Goal: Task Accomplishment & Management: Use online tool/utility

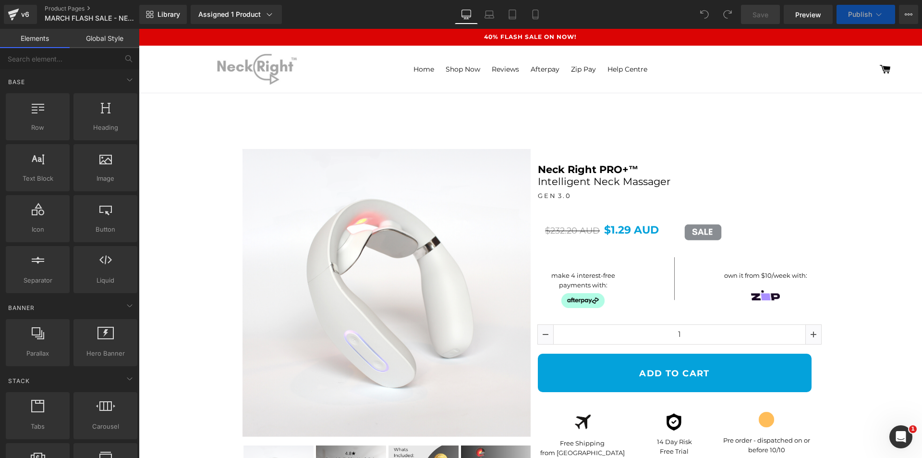
select select "Black"
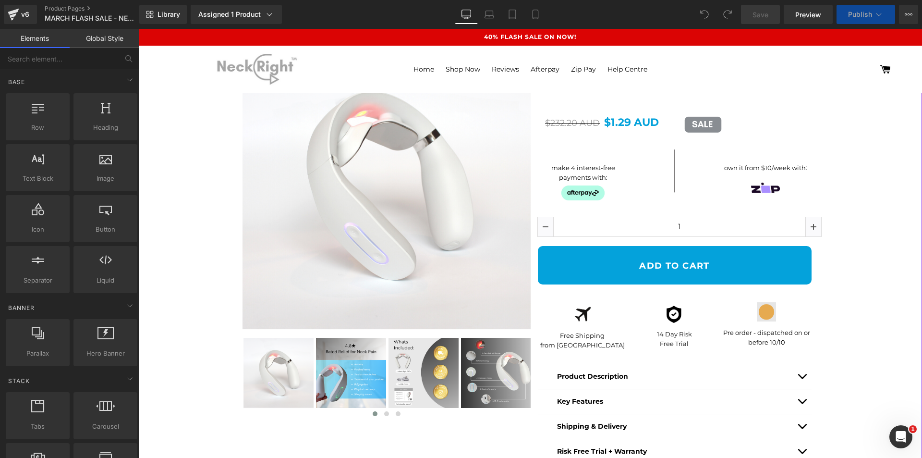
scroll to position [240, 0]
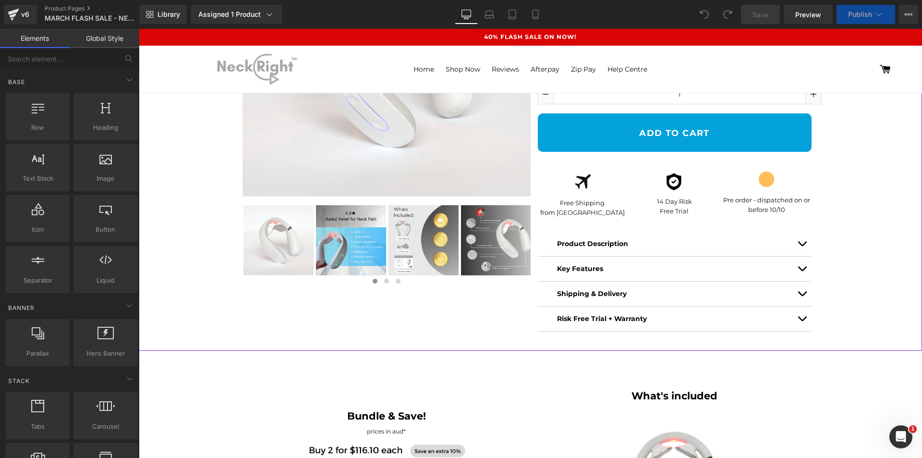
click at [751, 204] on span "Text Block" at bounding box center [762, 202] width 32 height 12
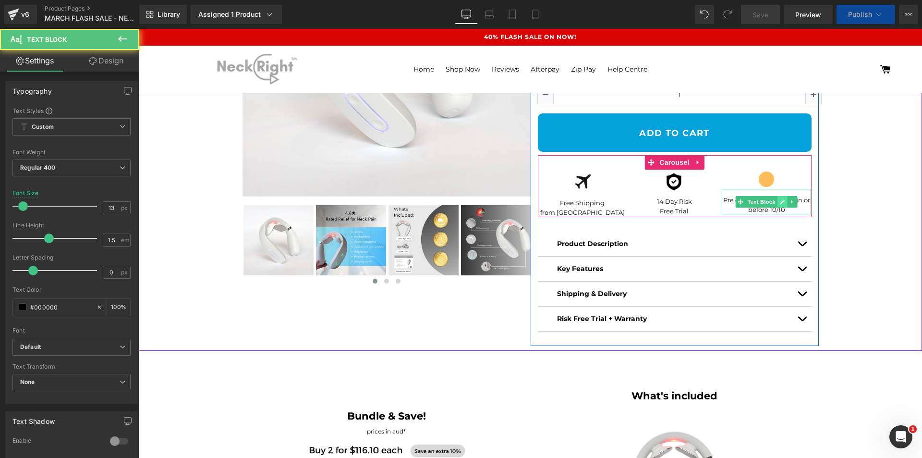
click at [780, 201] on icon at bounding box center [782, 202] width 5 height 6
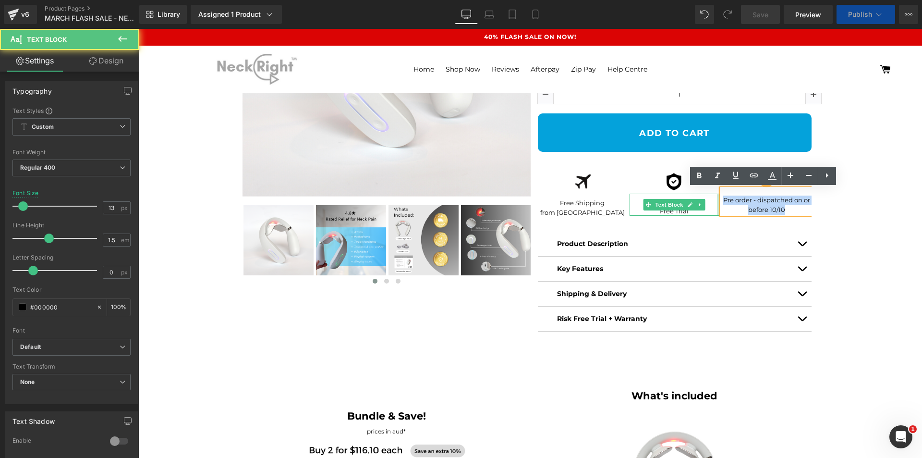
drag, startPoint x: 782, startPoint y: 210, endPoint x: 714, endPoint y: 196, distance: 69.7
click at [714, 196] on div "Image Free Shipping from Melbourne Text Block Image 14 Day Risk Free Trial Text…" at bounding box center [676, 194] width 277 height 48
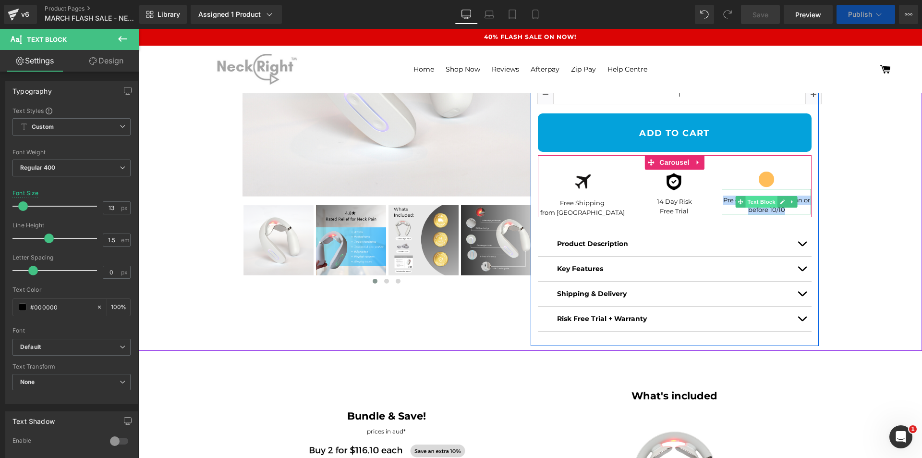
click at [771, 207] on span "Text Block" at bounding box center [762, 202] width 32 height 12
click at [784, 210] on p "Pre order - dispatched on or before 10/10" at bounding box center [767, 204] width 90 height 19
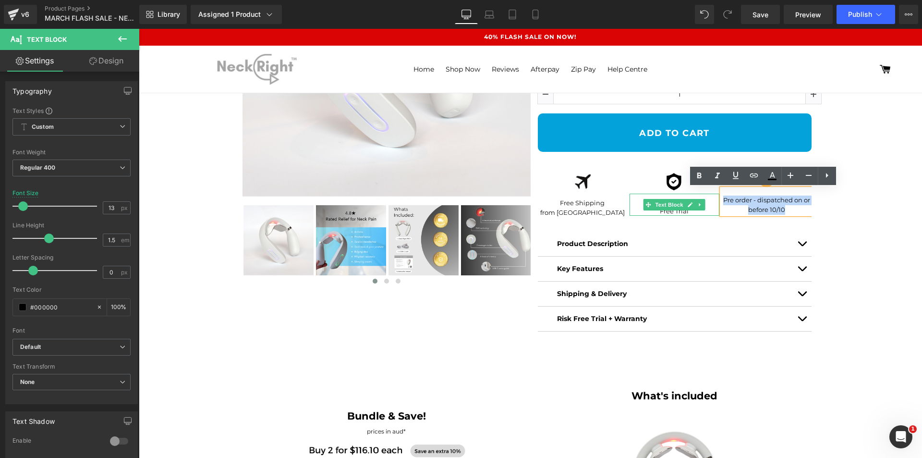
drag, startPoint x: 786, startPoint y: 210, endPoint x: 712, endPoint y: 196, distance: 75.7
click at [712, 196] on div "Image Free Shipping from Melbourne Text Block Image 14 Day Risk Free Trial Text…" at bounding box center [676, 194] width 277 height 48
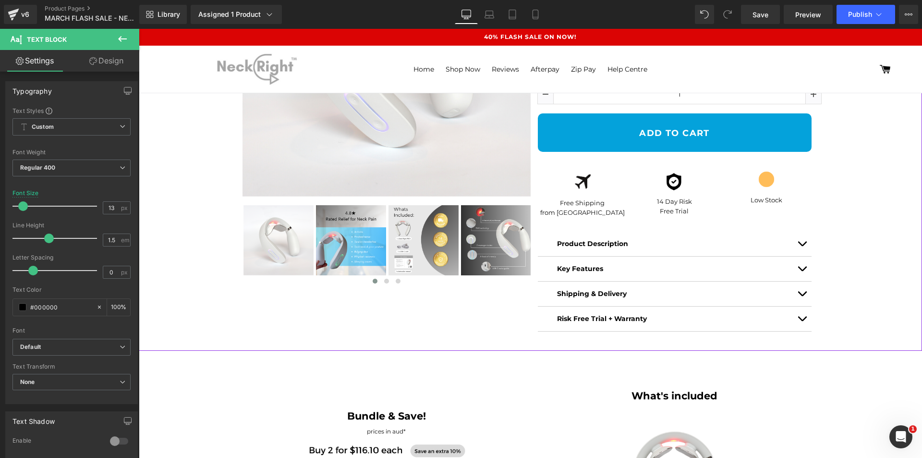
click at [831, 289] on div "Sale Off (P) Image ‹ ›" at bounding box center [531, 122] width 774 height 456
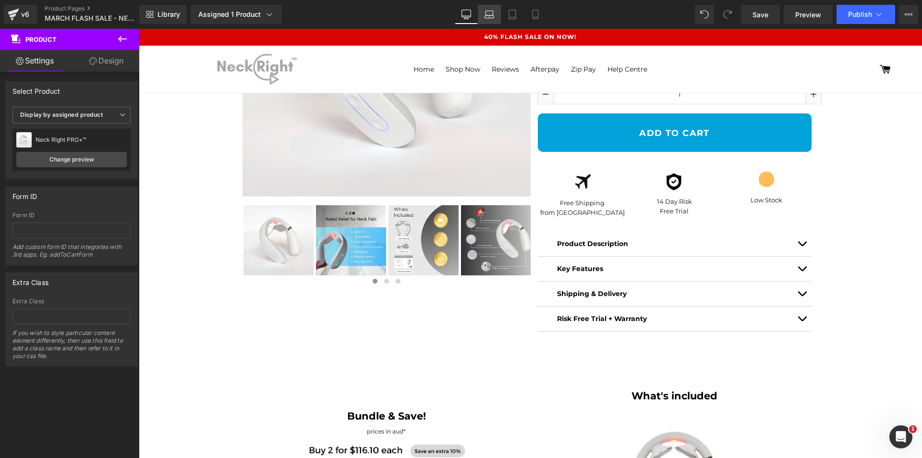
click at [488, 10] on icon at bounding box center [490, 15] width 10 height 10
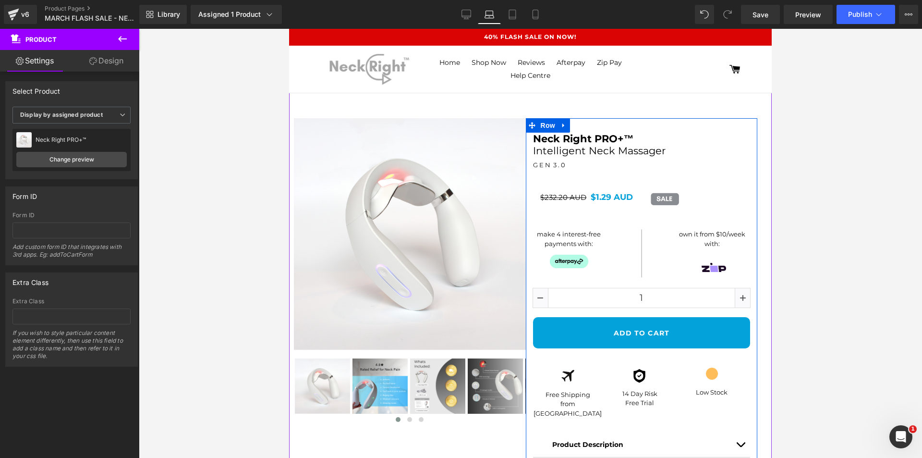
scroll to position [48, 0]
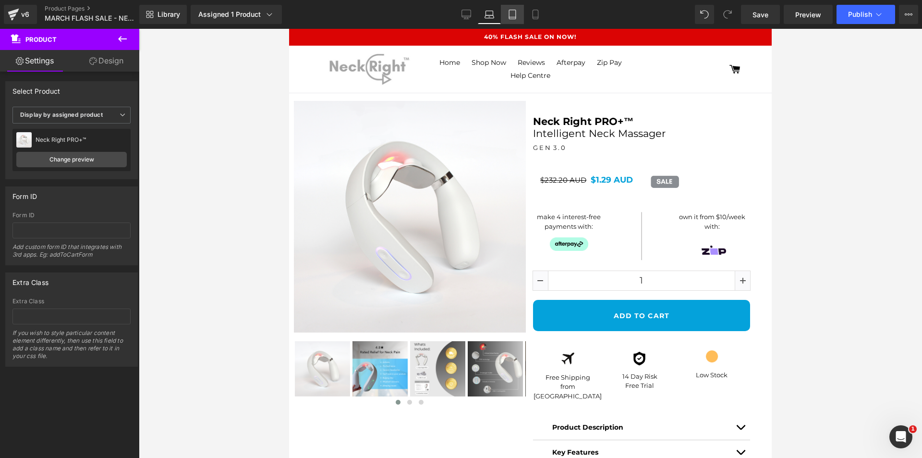
click at [516, 19] on icon at bounding box center [512, 14] width 7 height 9
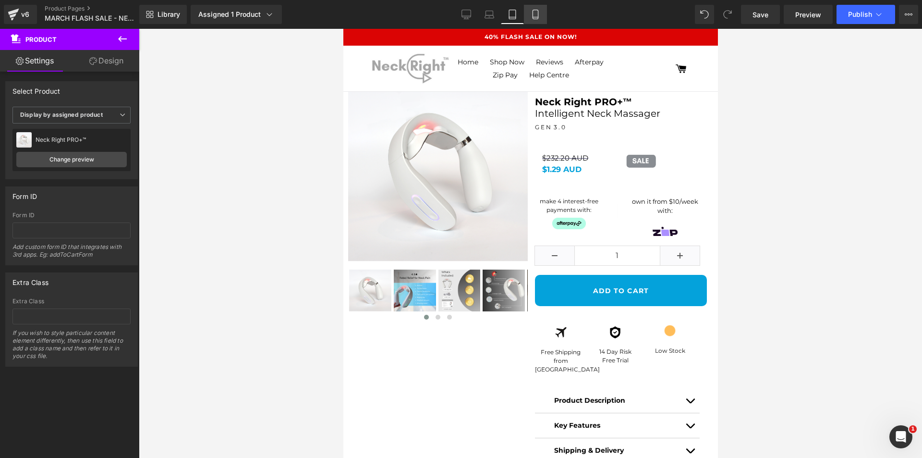
click at [532, 14] on icon at bounding box center [536, 15] width 10 height 10
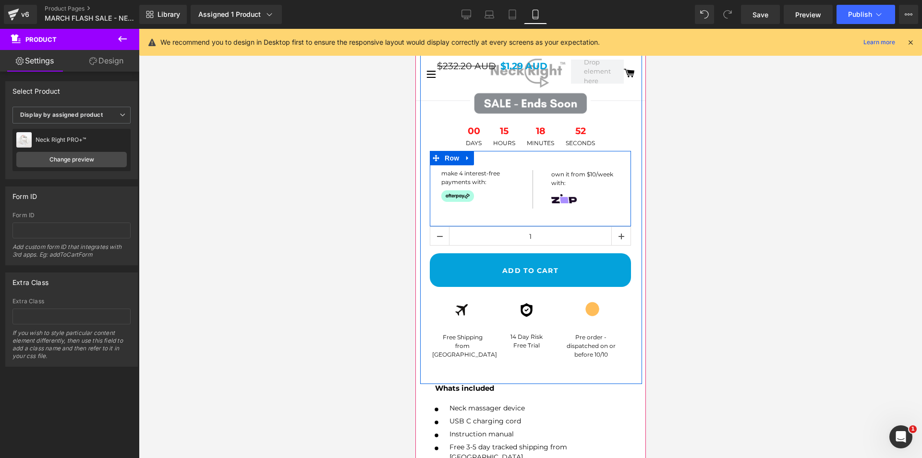
scroll to position [432, 0]
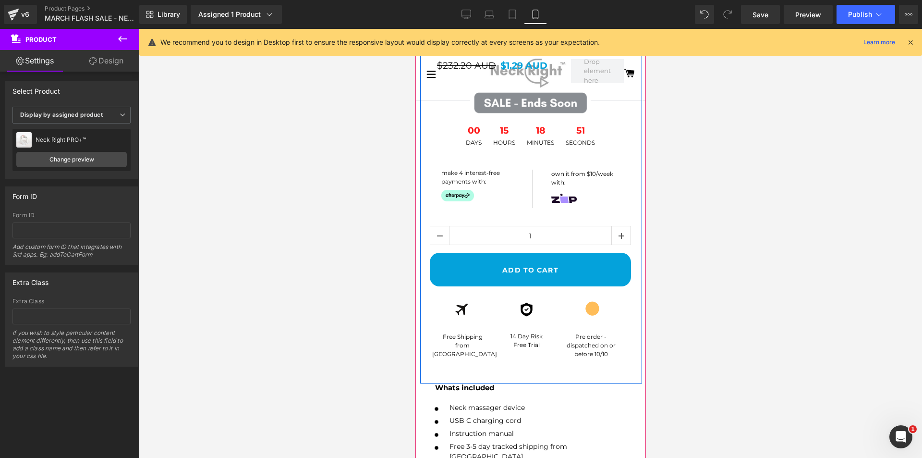
click at [600, 346] on div "Pre order - dispatched on or before 10/10" at bounding box center [591, 337] width 61 height 41
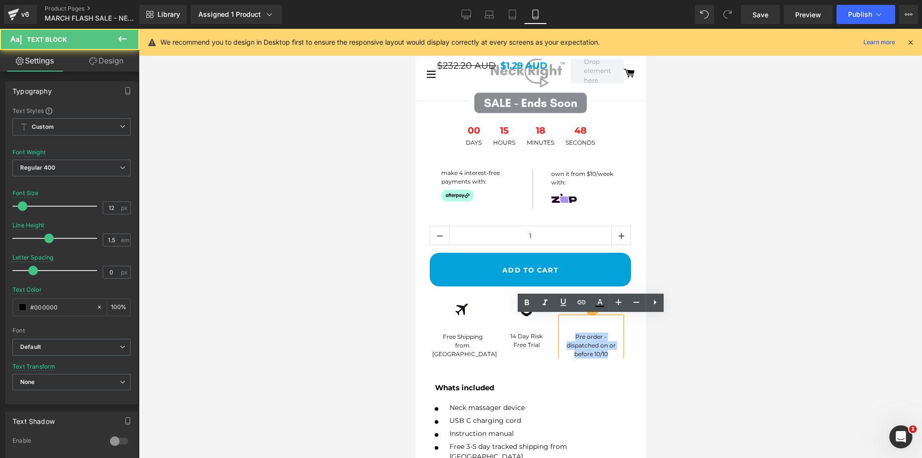
drag, startPoint x: 572, startPoint y: 333, endPoint x: 610, endPoint y: 342, distance: 39.6
click at [628, 353] on div "Image Free Shipping from Melbourne Text Block Image 14 Day Risk Free Trial Text…" at bounding box center [530, 324] width 216 height 68
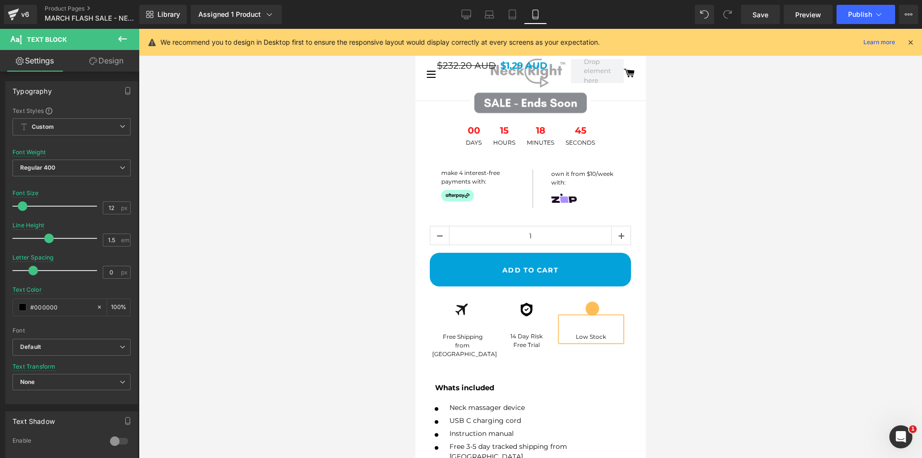
click at [705, 332] on div at bounding box center [530, 243] width 783 height 429
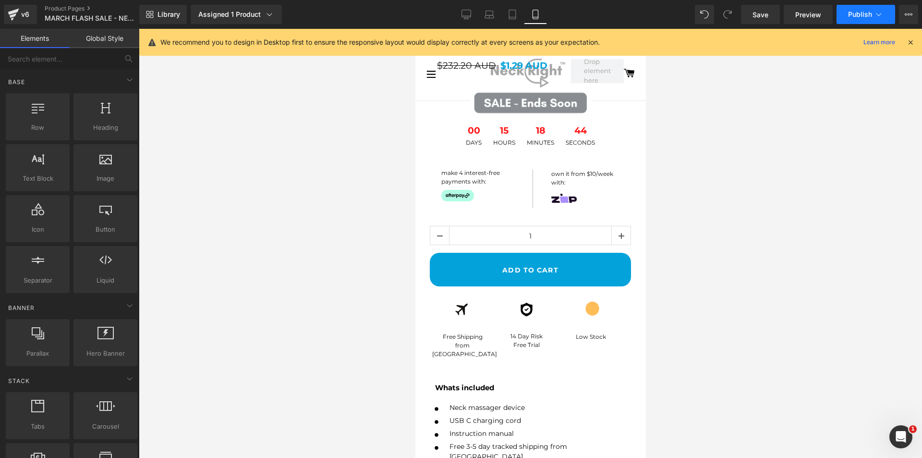
click at [867, 14] on span "Publish" at bounding box center [860, 15] width 24 height 8
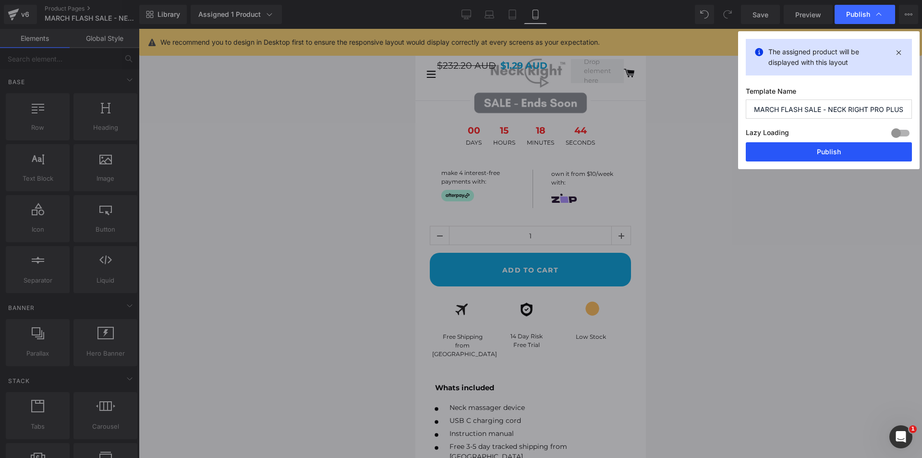
click at [844, 155] on button "Publish" at bounding box center [829, 151] width 166 height 19
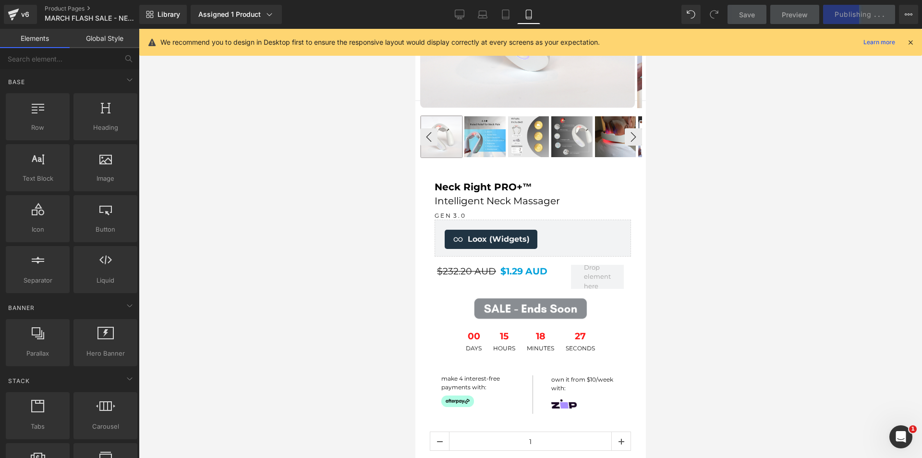
scroll to position [336, 0]
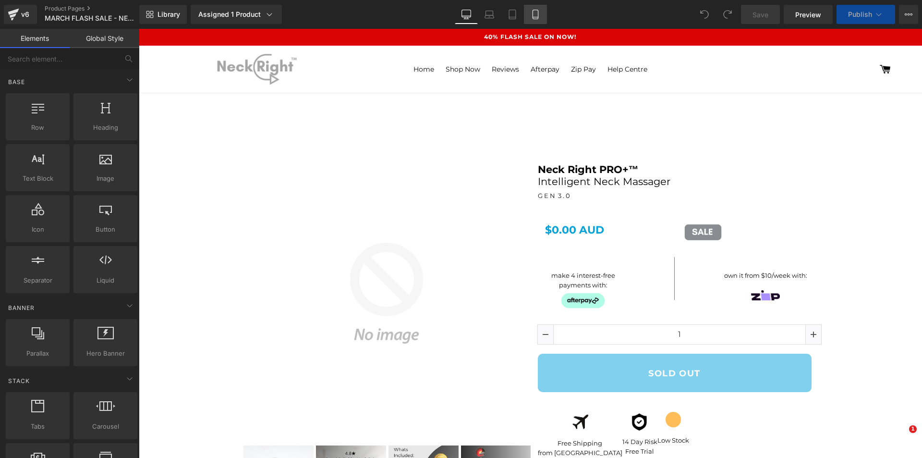
scroll to position [144, 0]
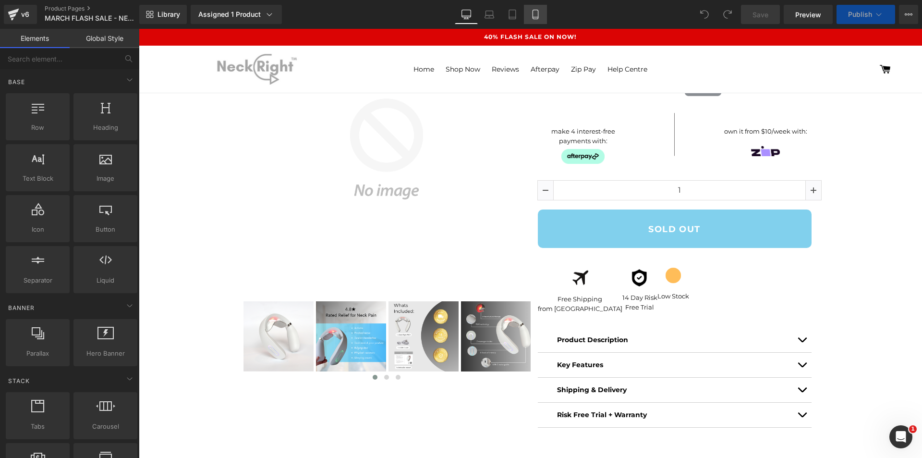
click at [534, 6] on link "Mobile" at bounding box center [535, 14] width 23 height 19
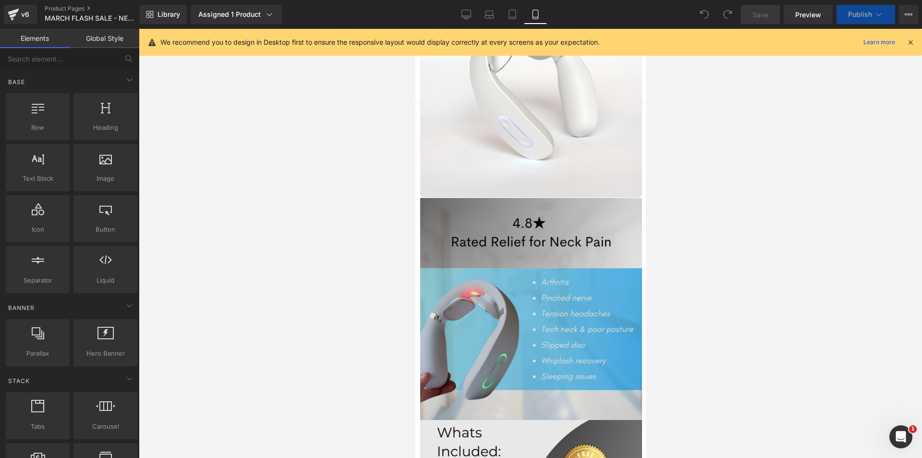
scroll to position [0, 0]
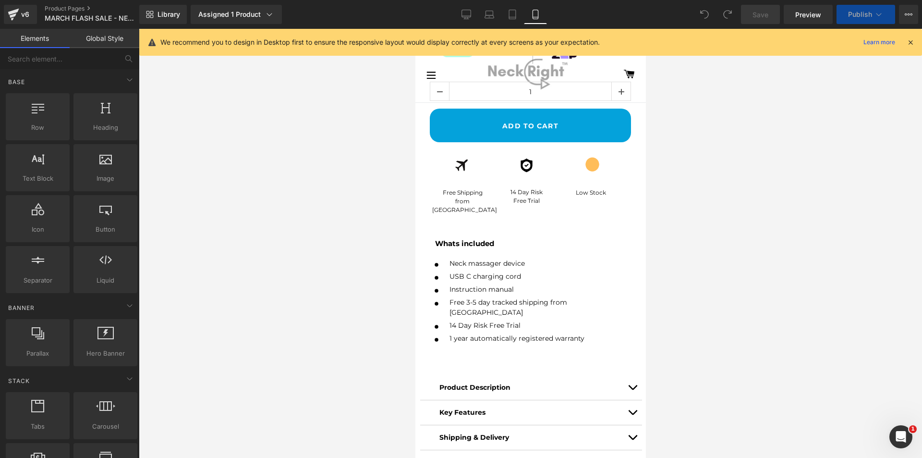
select select "Black"
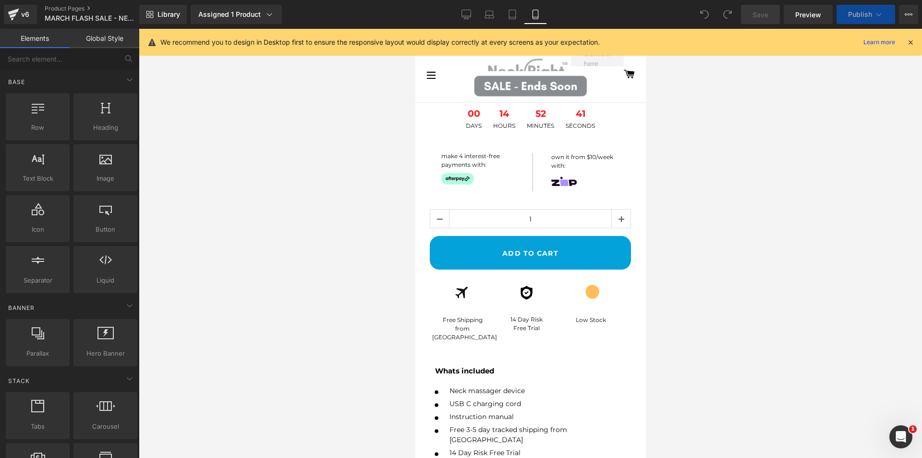
scroll to position [288, 0]
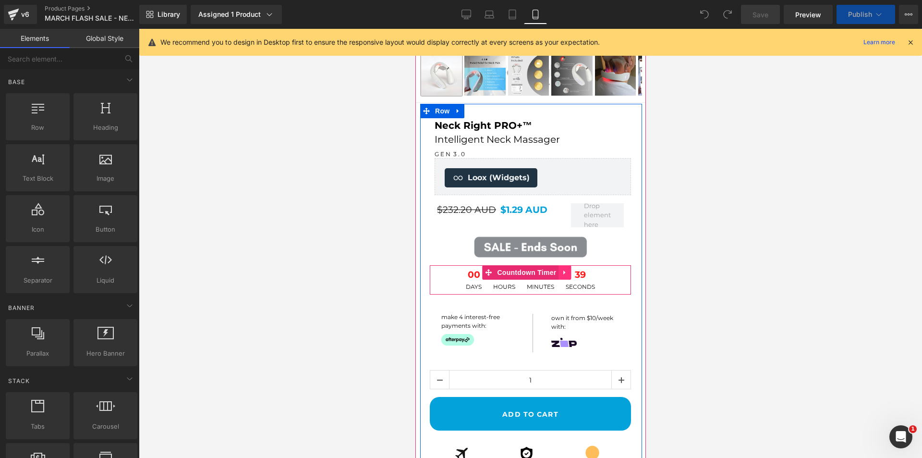
click at [565, 271] on icon at bounding box center [564, 272] width 7 height 7
select select "Black"
click at [568, 270] on icon at bounding box center [571, 272] width 7 height 7
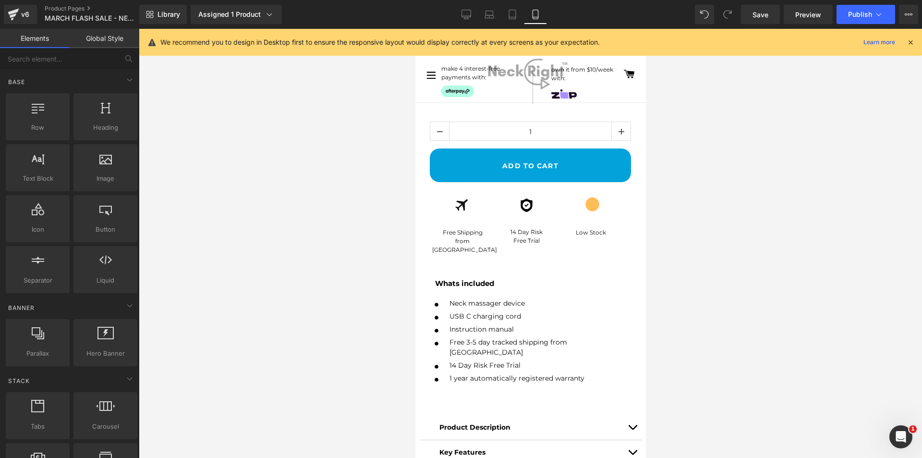
scroll to position [515, 0]
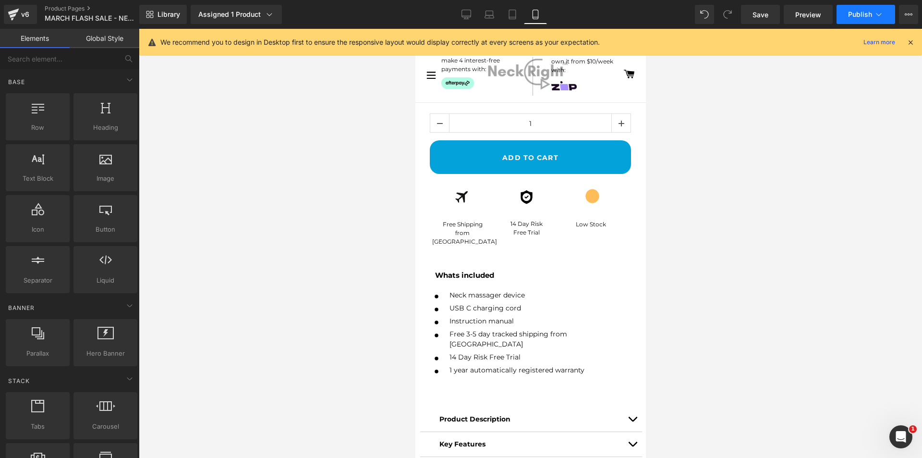
click at [873, 15] on button "Publish" at bounding box center [866, 14] width 59 height 19
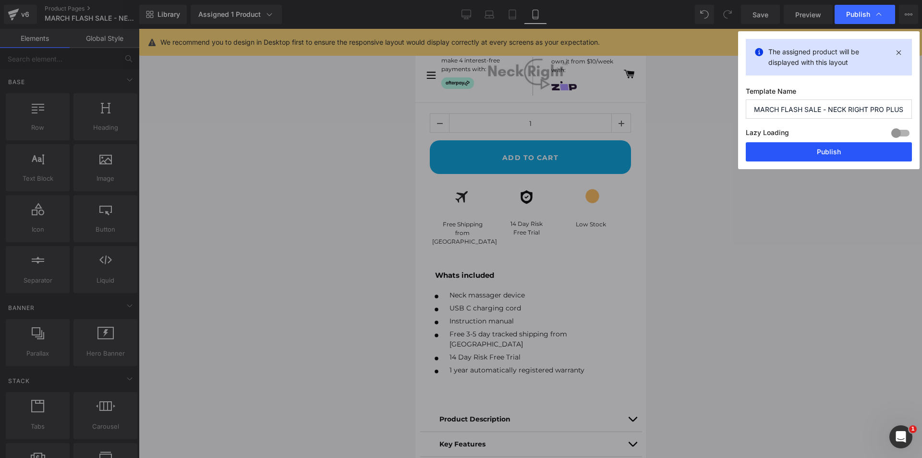
click at [851, 153] on button "Publish" at bounding box center [829, 151] width 166 height 19
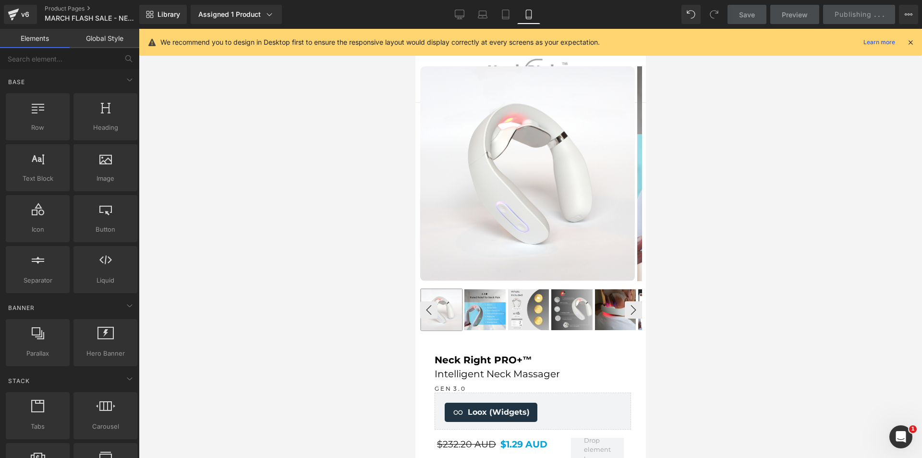
scroll to position [48, 0]
